Goal: Task Accomplishment & Management: Use online tool/utility

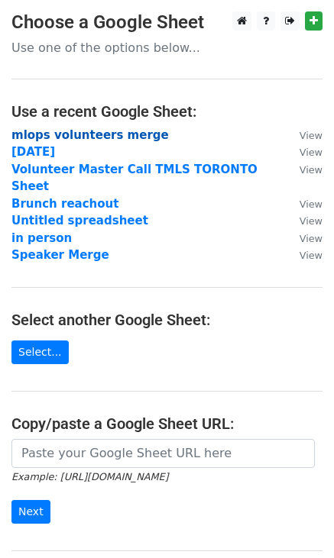
click at [78, 132] on strong "mlops volunteers merge" at bounding box center [89, 135] width 157 height 14
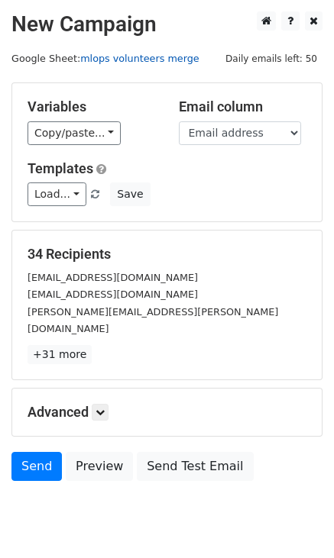
click at [162, 61] on link "mlops volunteers merge" at bounding box center [139, 58] width 118 height 11
click at [101, 408] on icon at bounding box center [99, 412] width 9 height 9
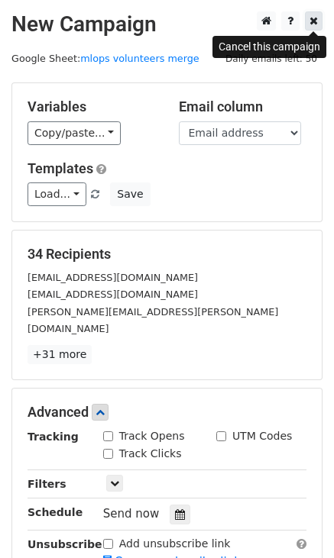
click at [313, 24] on icon at bounding box center [313, 20] width 8 height 11
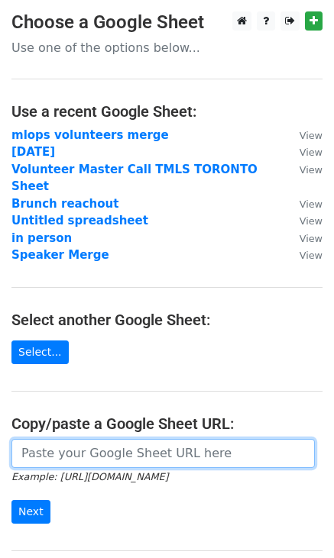
click at [89, 439] on input "url" at bounding box center [162, 453] width 303 height 29
paste input "[URL][DOMAIN_NAME]"
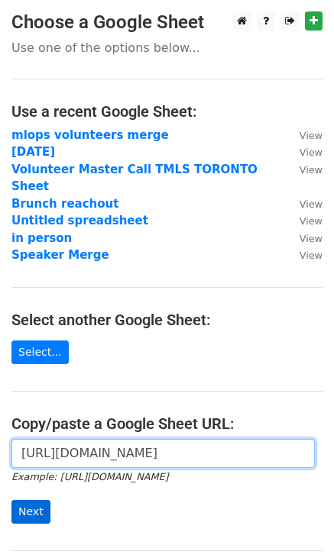
type input "[URL][DOMAIN_NAME]"
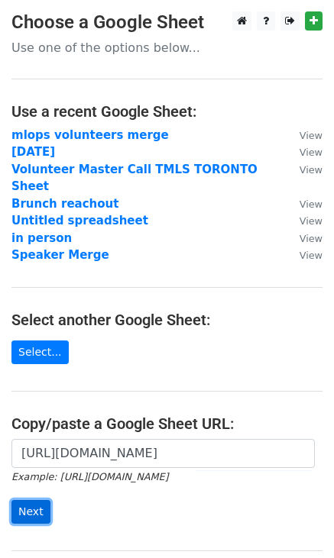
scroll to position [0, 0]
click at [41, 500] on input "Next" at bounding box center [30, 512] width 39 height 24
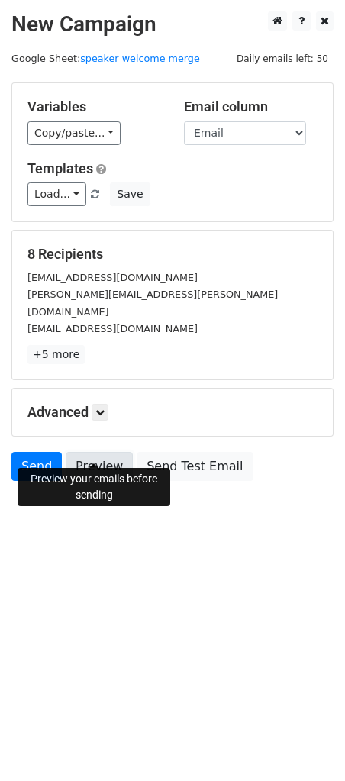
click at [115, 456] on link "Preview" at bounding box center [99, 466] width 67 height 29
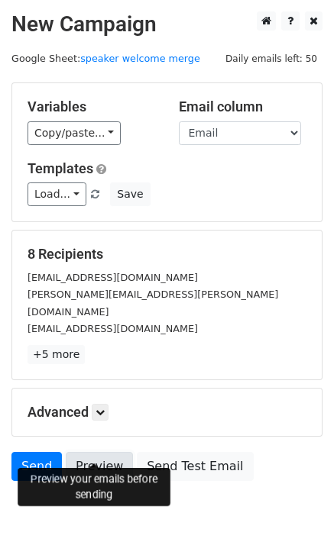
click at [83, 452] on link "Preview" at bounding box center [99, 466] width 67 height 29
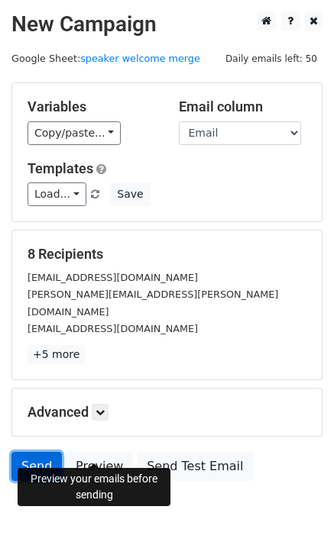
click at [31, 452] on link "Send" at bounding box center [36, 466] width 50 height 29
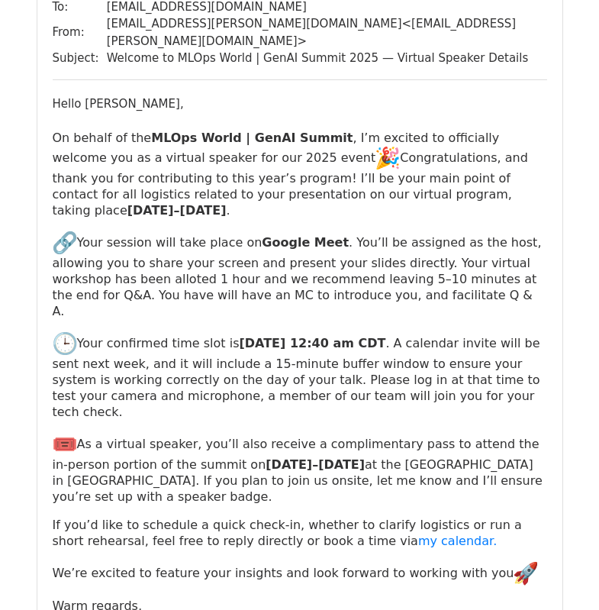
scroll to position [178, 0]
